Goal: Task Accomplishment & Management: Use online tool/utility

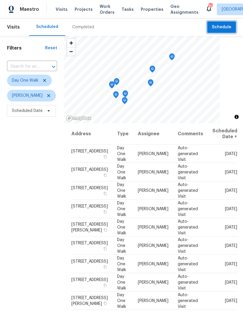
click at [228, 29] on span "Schedule" at bounding box center [222, 27] width 20 height 7
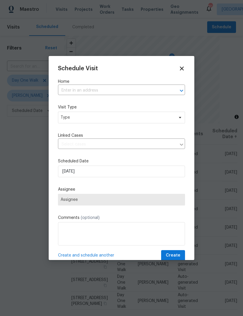
click at [111, 91] on input "text" at bounding box center [113, 90] width 111 height 9
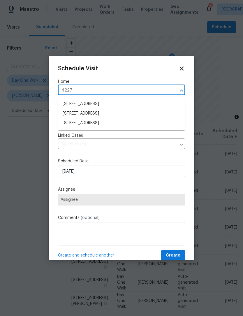
click at [92, 91] on input "4227" at bounding box center [113, 90] width 111 height 9
paste input "[STREET_ADDRESS][PERSON_NAME]"
click at [68, 93] on input "4227 [STREET_ADDRESS][PERSON_NAME]" at bounding box center [113, 90] width 111 height 9
click at [71, 90] on input "4227 [STREET_ADDRESS][PERSON_NAME]" at bounding box center [113, 90] width 111 height 9
click at [160, 90] on input "[STREET_ADDRESS][PERSON_NAME]" at bounding box center [113, 90] width 111 height 9
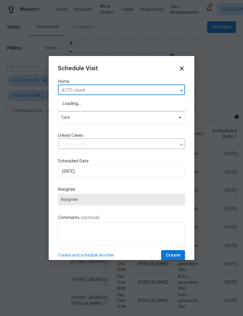
type input "4270 Laurel"
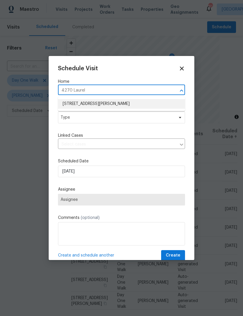
click at [117, 106] on li "[STREET_ADDRESS][PERSON_NAME]" at bounding box center [121, 104] width 127 height 10
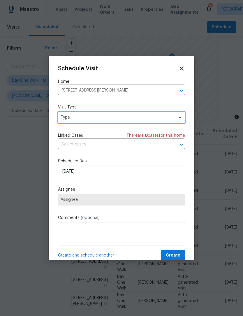
click at [177, 118] on span at bounding box center [179, 117] width 6 height 5
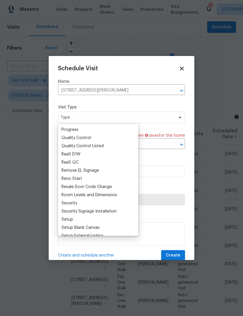
scroll to position [392, 0]
click at [86, 128] on div "Progress" at bounding box center [98, 129] width 77 height 8
click at [76, 129] on div "Progress" at bounding box center [70, 129] width 17 height 6
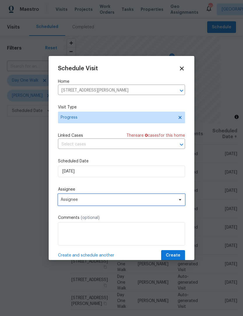
click at [182, 202] on icon at bounding box center [180, 199] width 5 height 5
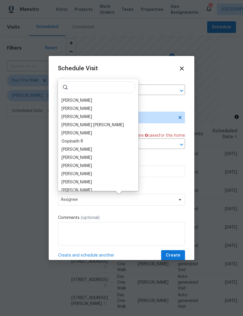
click at [91, 99] on div "[PERSON_NAME]" at bounding box center [77, 101] width 31 height 6
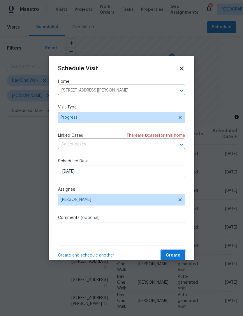
click at [179, 258] on span "Create" at bounding box center [173, 255] width 15 height 7
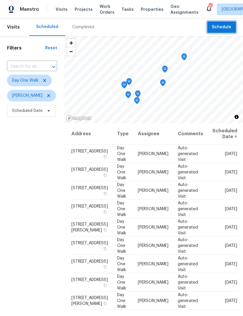
click at [228, 25] on span "Schedule" at bounding box center [222, 27] width 20 height 7
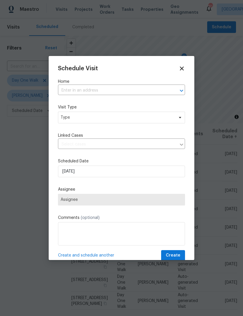
click at [106, 92] on input "text" at bounding box center [113, 90] width 111 height 9
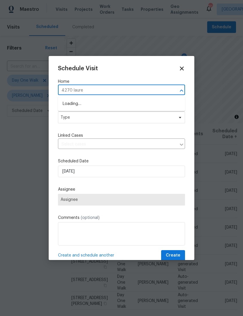
type input "4270 laurel"
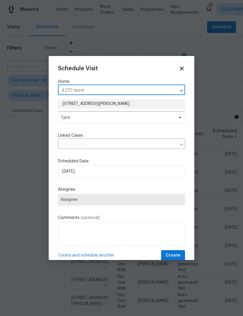
click at [137, 102] on li "[STREET_ADDRESS][PERSON_NAME]" at bounding box center [121, 104] width 127 height 10
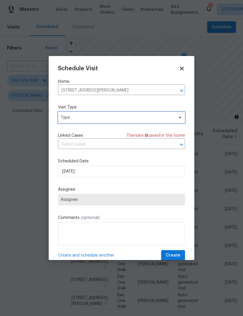
click at [180, 119] on icon at bounding box center [180, 117] width 5 height 5
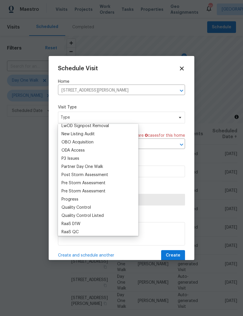
scroll to position [326, 0]
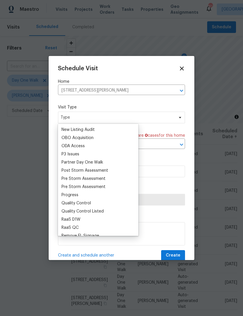
click at [78, 194] on div "Progress" at bounding box center [70, 195] width 17 height 6
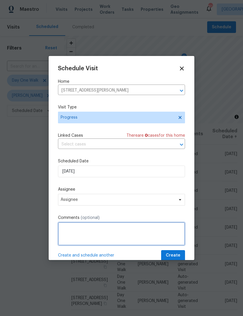
click at [100, 230] on textarea at bounding box center [121, 233] width 127 height 23
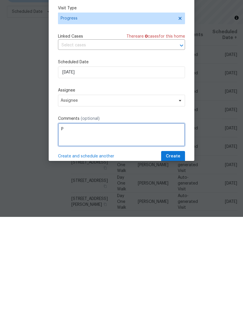
scroll to position [19, 0]
type textarea "Provide quote for professional landscape and house cleaning."
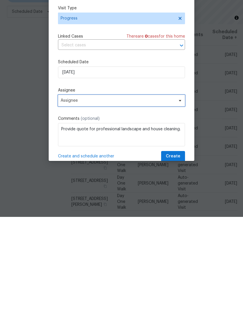
click at [112, 197] on span "Assignee" at bounding box center [118, 199] width 114 height 5
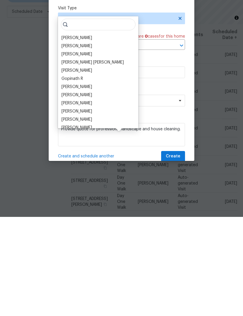
click at [83, 134] on div "[PERSON_NAME]" at bounding box center [77, 137] width 31 height 6
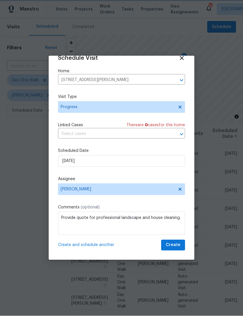
scroll to position [11, 0]
click at [178, 245] on span "Create" at bounding box center [173, 245] width 15 height 7
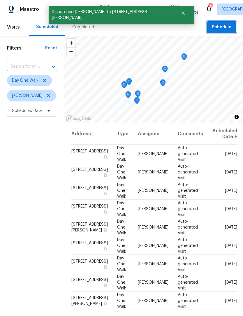
scroll to position [0, 0]
